Goal: Task Accomplishment & Management: Manage account settings

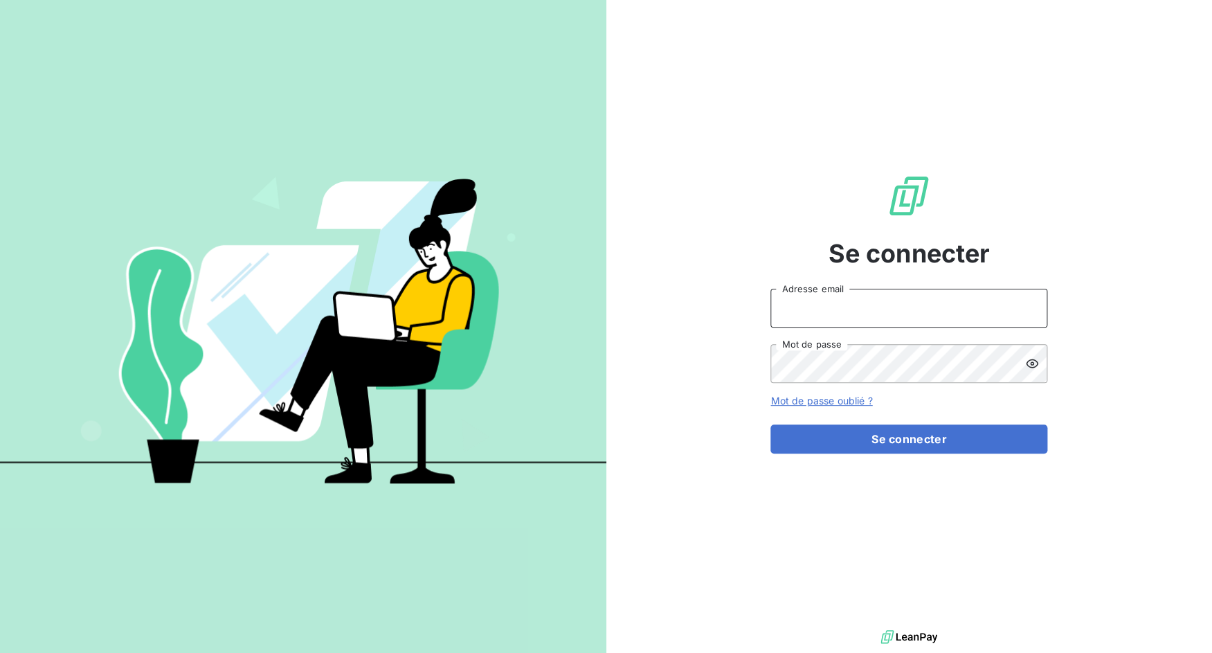
click at [871, 313] on input "Adresse email" at bounding box center [908, 308] width 277 height 39
drag, startPoint x: 821, startPoint y: 316, endPoint x: 892, endPoint y: 312, distance: 71.4
click at [892, 312] on input "admin@3dcelo" at bounding box center [908, 308] width 277 height 39
type input "admin@sonatelmobile"
click at [770, 424] on button "Se connecter" at bounding box center [908, 438] width 277 height 29
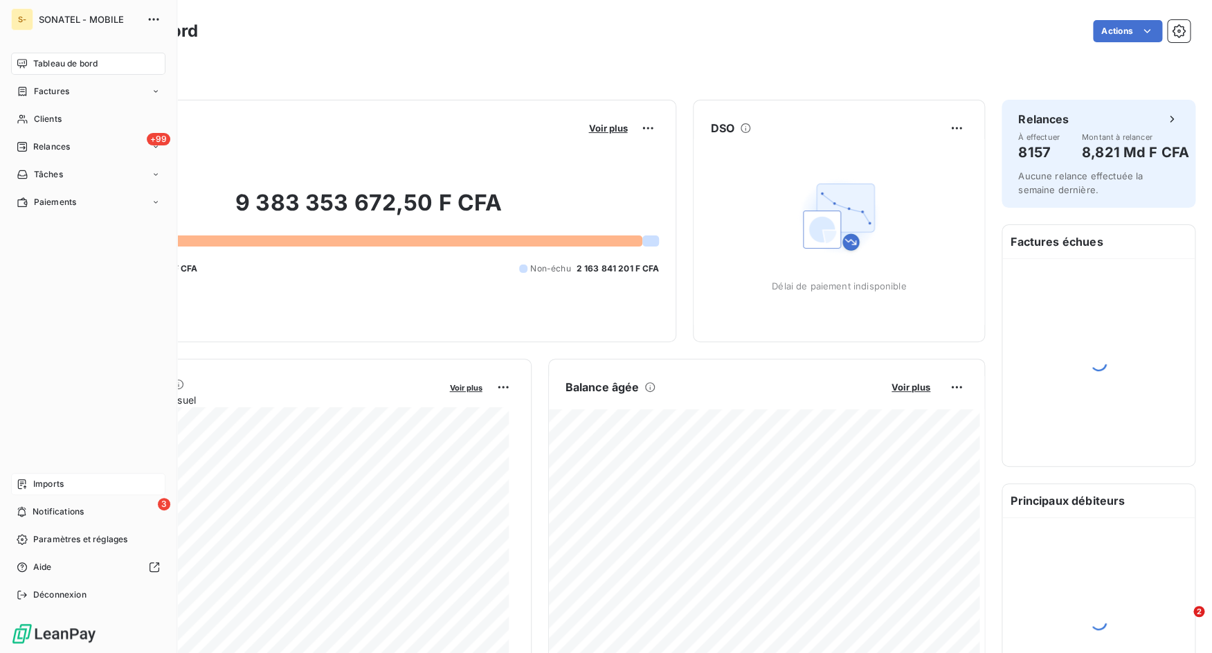
click at [37, 480] on span "Imports" at bounding box center [48, 484] width 30 height 12
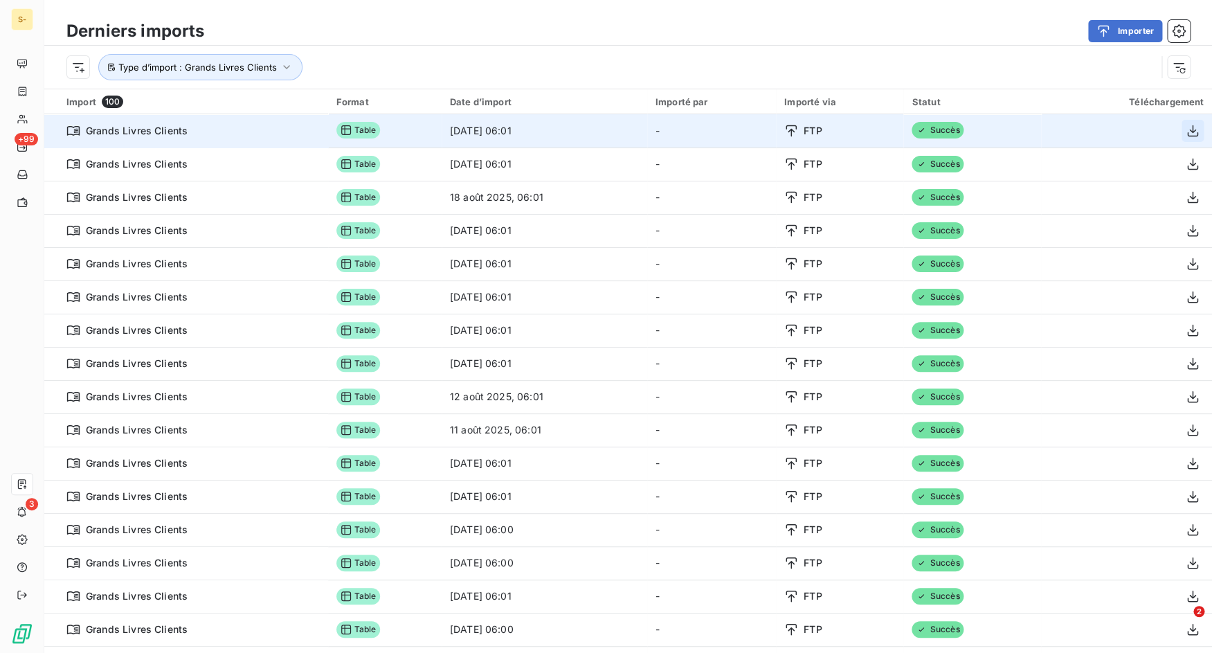
click at [1185, 129] on icon "button" at bounding box center [1192, 131] width 14 height 14
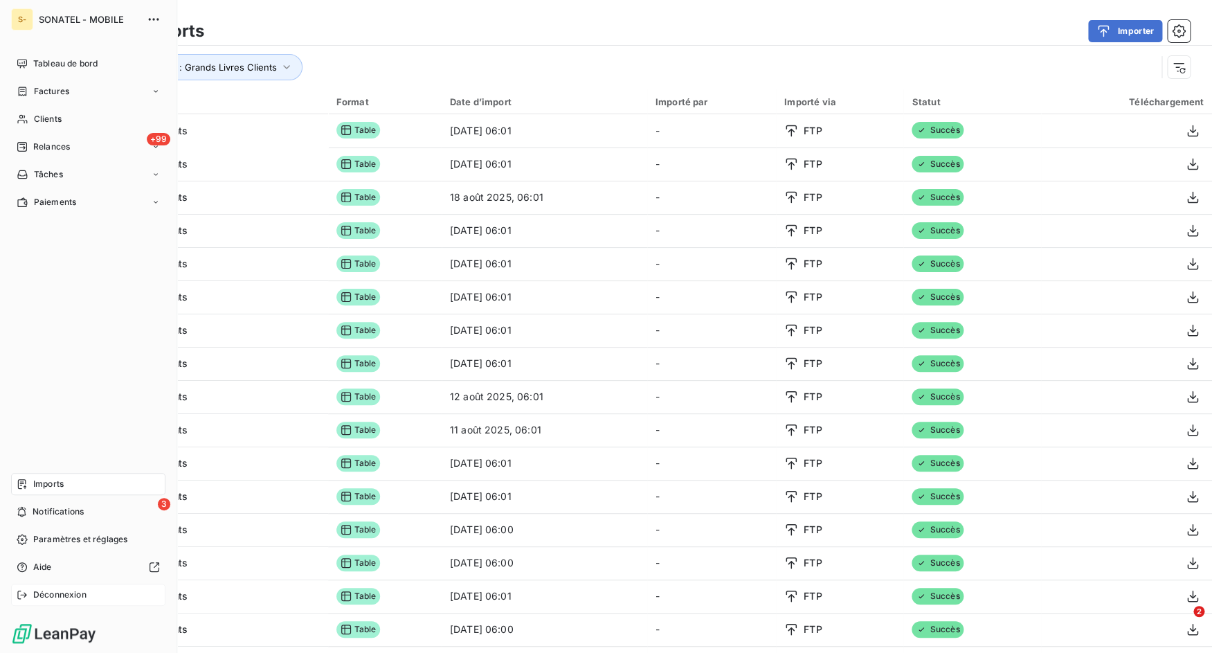
click at [27, 594] on icon at bounding box center [22, 594] width 11 height 11
